Goal: Task Accomplishment & Management: Use online tool/utility

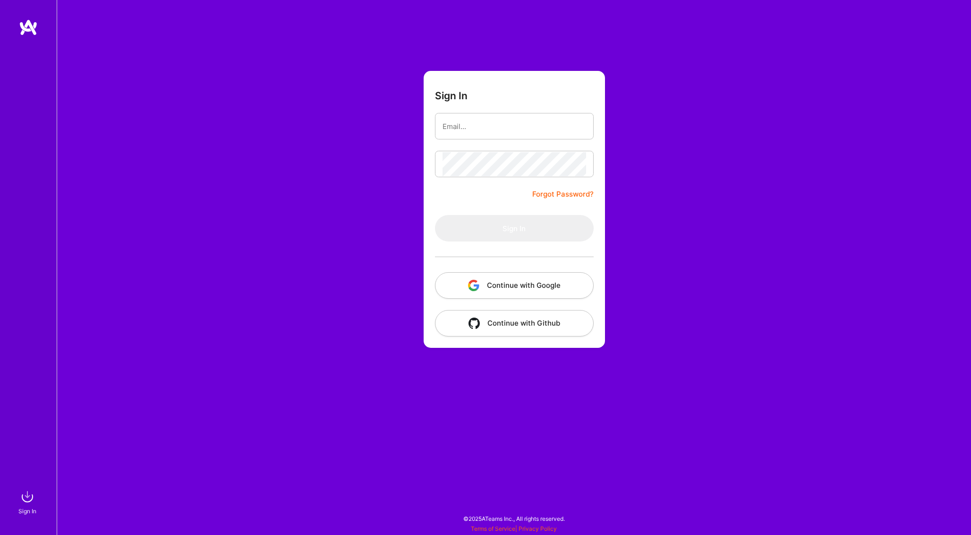
click at [495, 291] on button "Continue with Google" at bounding box center [514, 285] width 159 height 26
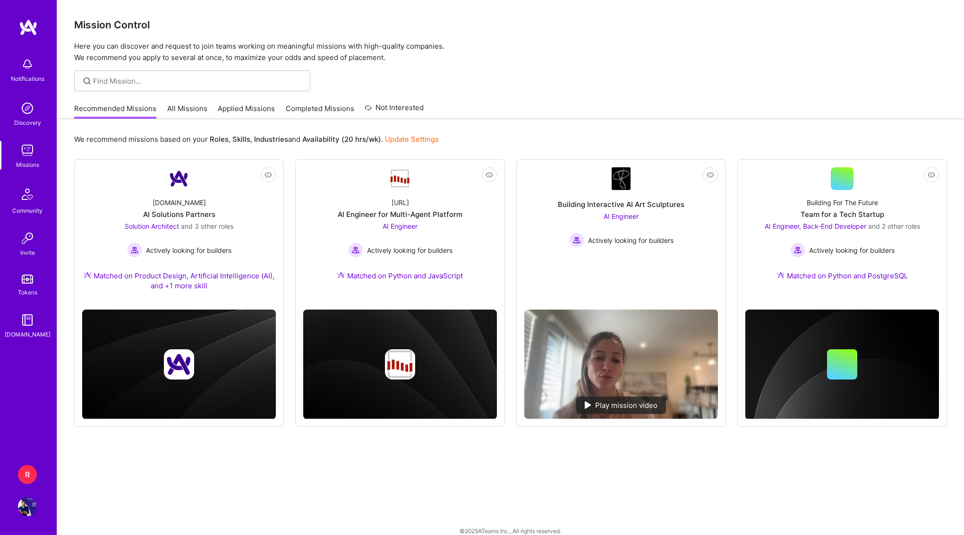
click at [29, 473] on div "R" at bounding box center [27, 474] width 19 height 19
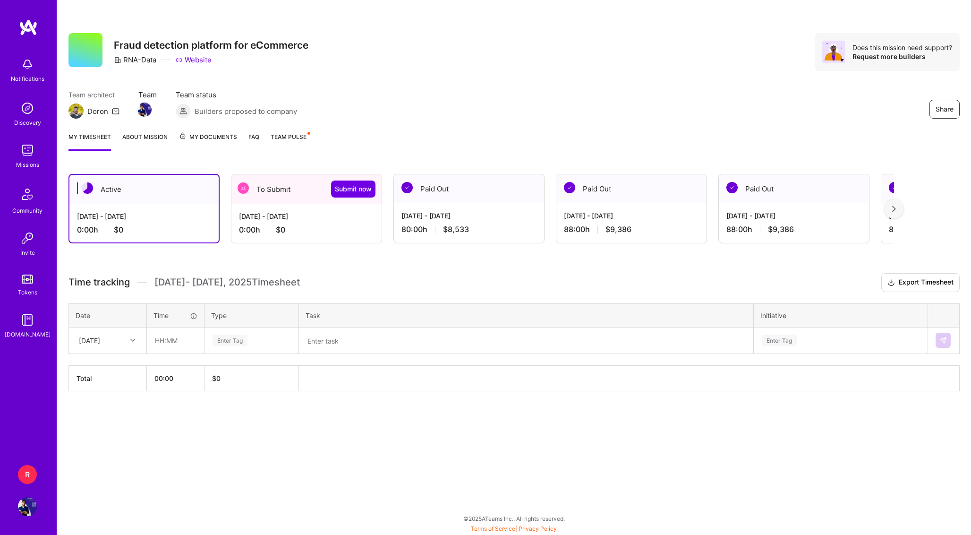
click at [304, 213] on div "[DATE] - [DATE]" at bounding box center [306, 216] width 135 height 10
